Goal: Task Accomplishment & Management: Use online tool/utility

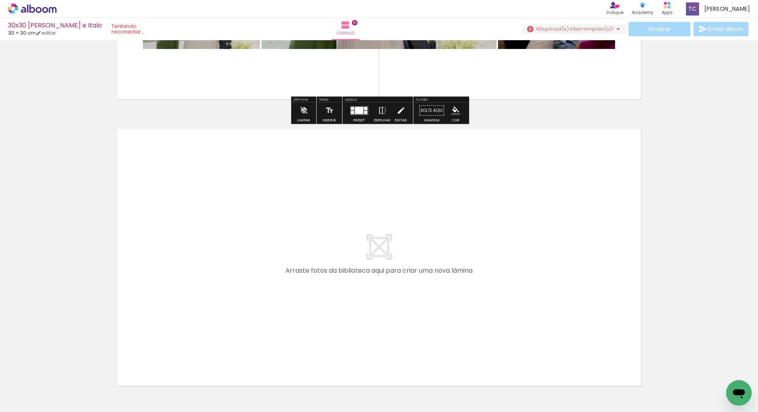
scroll to position [2817, 0]
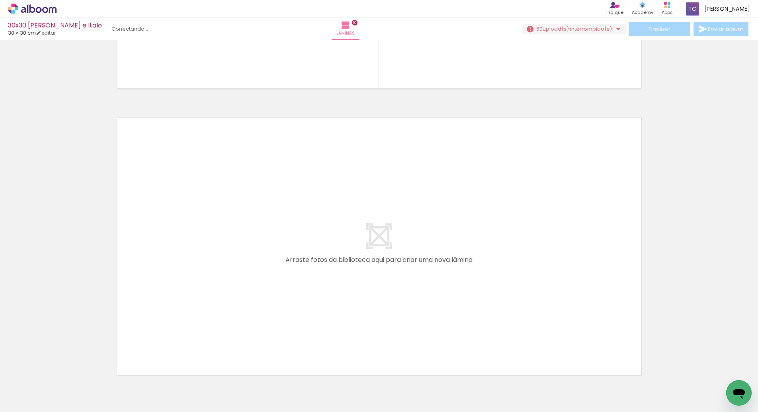
scroll to position [0, 1096]
